Goal: Task Accomplishment & Management: Manage account settings

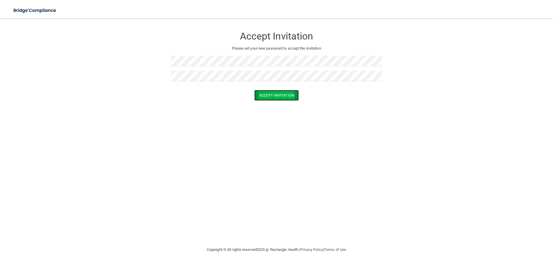
click at [290, 93] on button "Accept Invitation" at bounding box center [276, 95] width 44 height 11
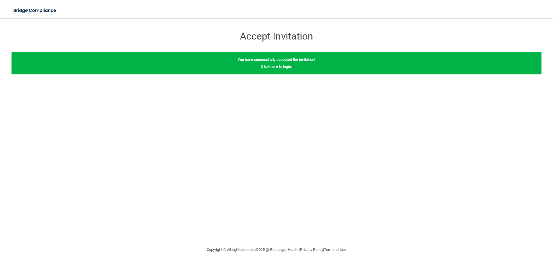
click at [274, 66] on link "Click here to login" at bounding box center [276, 66] width 30 height 4
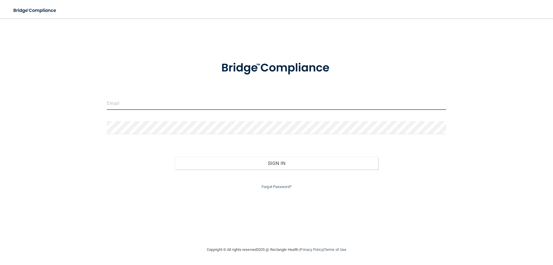
click at [116, 104] on input "email" at bounding box center [276, 103] width 339 height 13
type input "[EMAIL_ADDRESS][DOMAIN_NAME]"
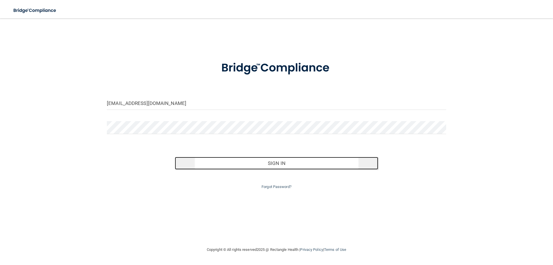
click at [296, 164] on button "Sign In" at bounding box center [277, 163] width 204 height 13
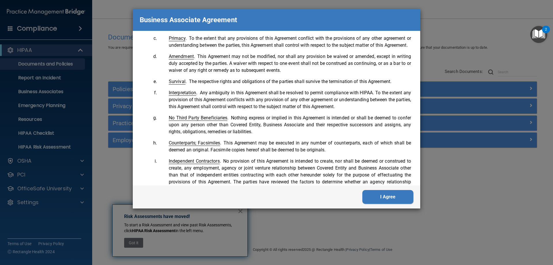
scroll to position [1175, 0]
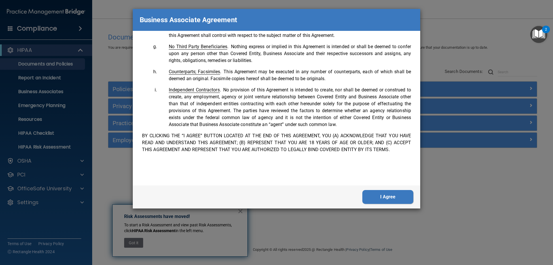
click at [382, 196] on button "I Agree" at bounding box center [387, 197] width 51 height 14
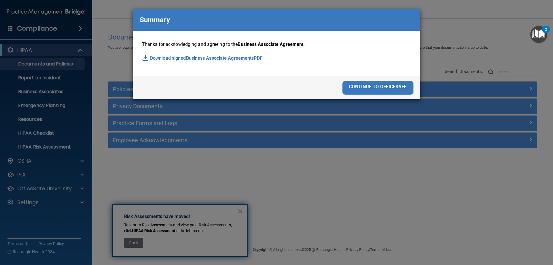
click at [387, 85] on div "continue to officesafe" at bounding box center [378, 88] width 71 height 14
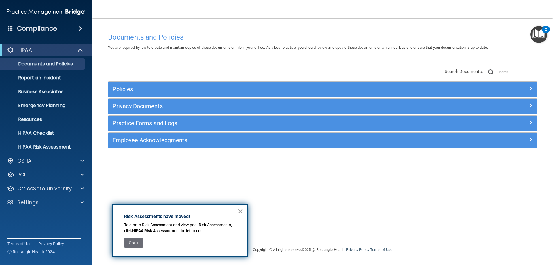
click at [241, 209] on button "×" at bounding box center [240, 210] width 5 height 9
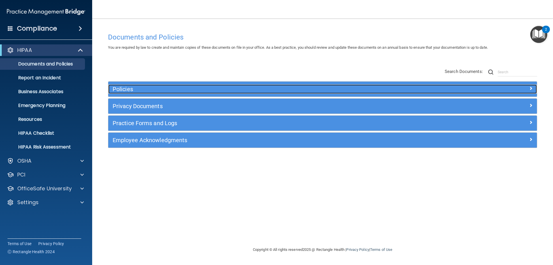
click at [533, 89] on div at bounding box center [483, 87] width 107 height 7
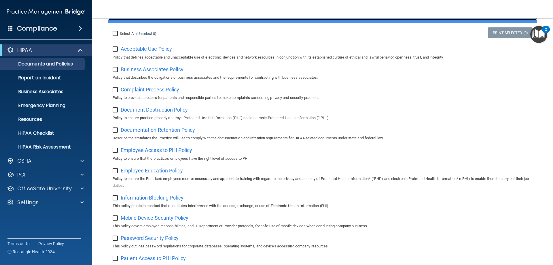
scroll to position [0, 0]
